Goal: Task Accomplishment & Management: Manage account settings

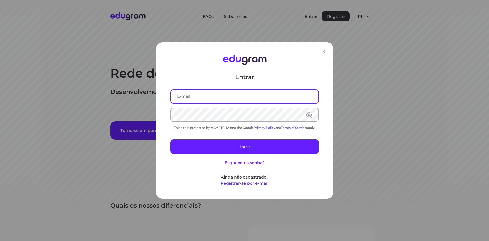
click at [211, 97] on input "text" at bounding box center [245, 96] width 148 height 13
type input "baixarmaterialcompartilhado@gmail.com"
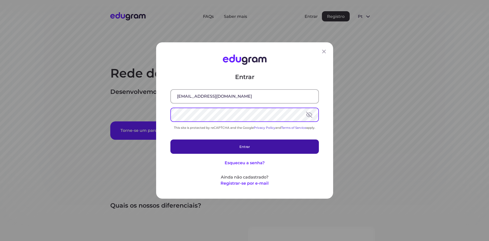
click at [246, 145] on button "Entrar" at bounding box center [245, 146] width 149 height 14
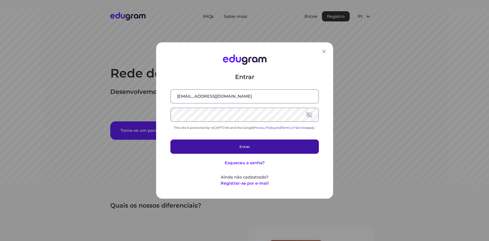
click at [254, 153] on div "Entrar baixarmaterialcompartilhado@gmail.com This site is protected by reCAPTCH…" at bounding box center [245, 129] width 149 height 113
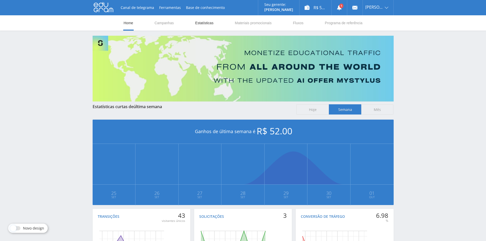
click at [206, 25] on link "Estatísticas" at bounding box center [203, 22] width 19 height 15
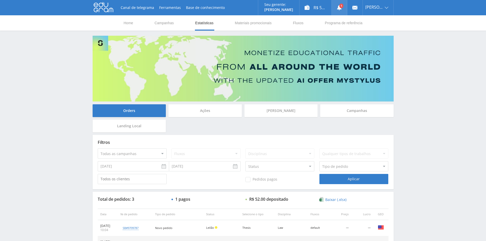
click at [338, 7] on icon at bounding box center [338, 7] width 5 height 5
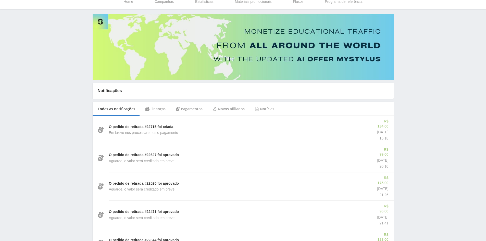
scroll to position [51, 0]
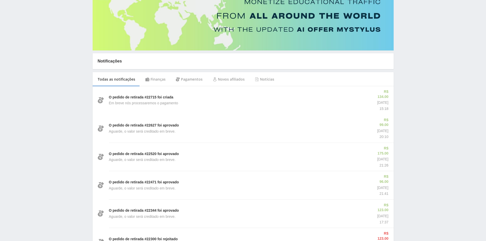
click at [155, 95] on p "O pedido de retirada #22715 foi criada" at bounding box center [141, 97] width 64 height 5
drag, startPoint x: 155, startPoint y: 94, endPoint x: 144, endPoint y: 94, distance: 11.2
click at [144, 95] on p "O pedido de retirada #22715 foi criada" at bounding box center [141, 97] width 64 height 5
copy p "#22715"
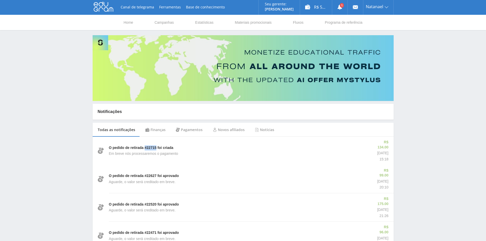
scroll to position [0, 0]
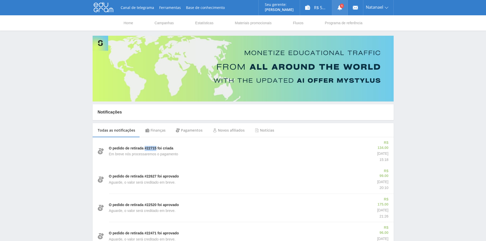
click at [342, 8] on link at bounding box center [339, 7] width 15 height 15
click at [322, 5] on div "R$ 54.75" at bounding box center [316, 7] width 32 height 15
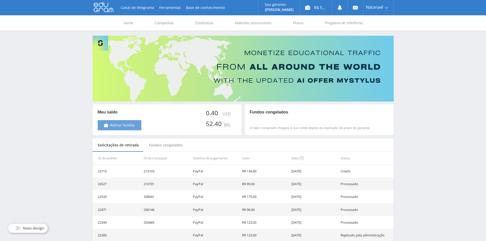
click at [124, 125] on span "Retirar fundos" at bounding box center [122, 125] width 25 height 4
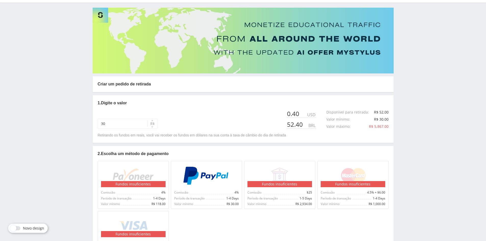
scroll to position [76, 0]
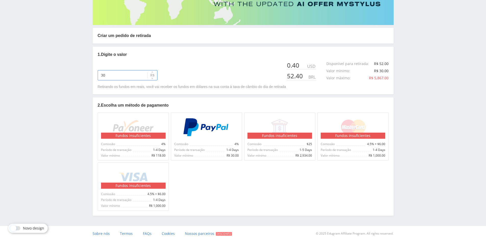
drag, startPoint x: 113, startPoint y: 77, endPoint x: 94, endPoint y: 76, distance: 19.1
click at [94, 76] on div "1. Digite o valor 30 $ R$ 0.40 USD 52.40 BRL Disponível para retirada : R$ 52.0…" at bounding box center [243, 71] width 301 height 48
type input "52"
click at [224, 138] on div at bounding box center [206, 127] width 64 height 23
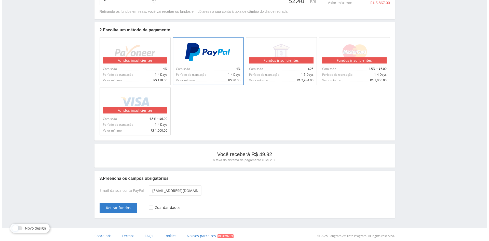
scroll to position [154, 0]
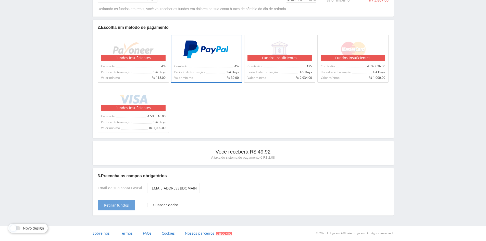
click at [118, 203] on span "Retirar fundos" at bounding box center [116, 205] width 25 height 4
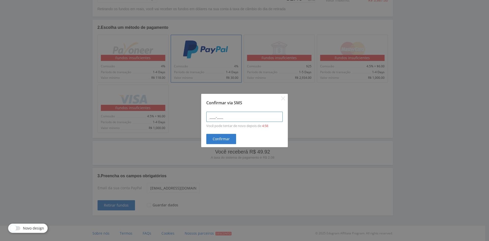
click at [242, 120] on input "____-____" at bounding box center [244, 117] width 76 height 10
type input "0606-0404"
click at [223, 139] on span "Confirmar" at bounding box center [221, 139] width 17 height 4
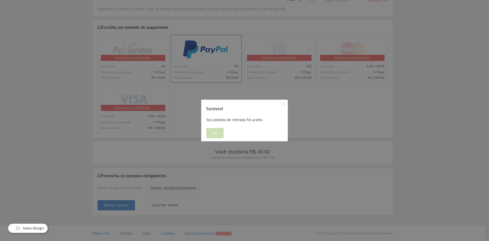
click at [218, 134] on button "Ok" at bounding box center [214, 133] width 17 height 10
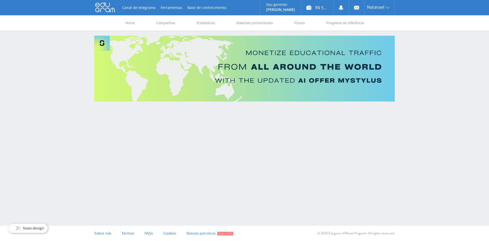
scroll to position [0, 0]
click at [343, 9] on use at bounding box center [341, 7] width 5 height 5
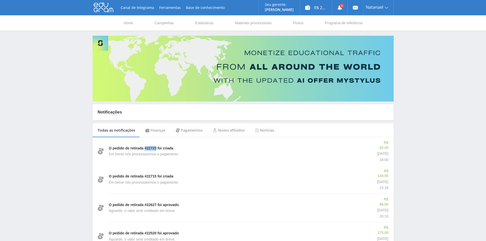
drag, startPoint x: 156, startPoint y: 145, endPoint x: 145, endPoint y: 146, distance: 11.0
click at [145, 146] on p "O pedido de retirada #22723 foi criada" at bounding box center [141, 148] width 64 height 5
click at [320, 10] on div "R$ 2.75" at bounding box center [316, 7] width 32 height 15
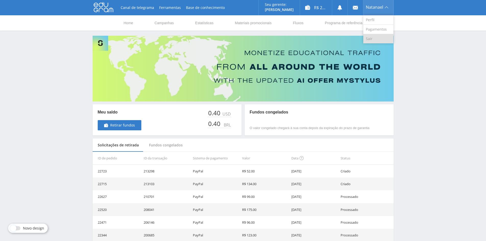
click at [375, 40] on link "Sair" at bounding box center [378, 38] width 30 height 9
